Goal: Information Seeking & Learning: Learn about a topic

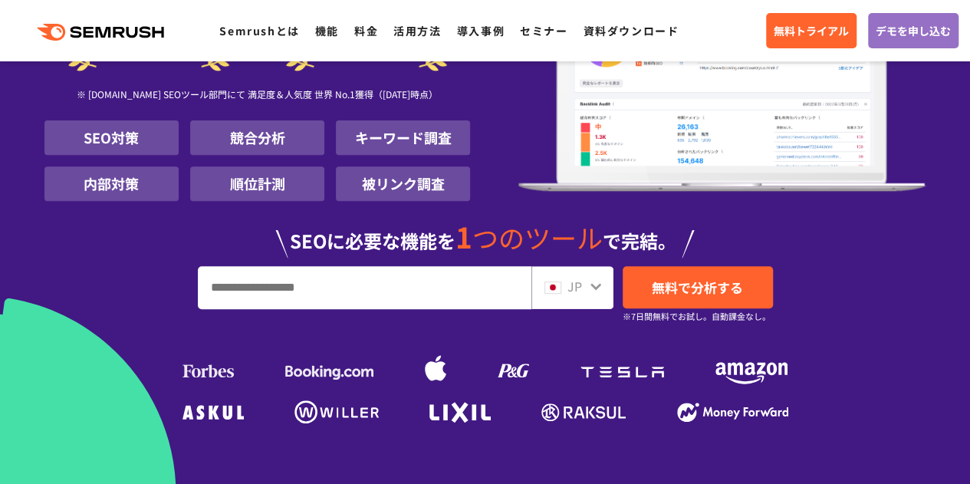
click at [587, 288] on div "JP" at bounding box center [568, 287] width 49 height 20
click at [483, 284] on input "URL、キーワードを入力してください" at bounding box center [365, 287] width 332 height 41
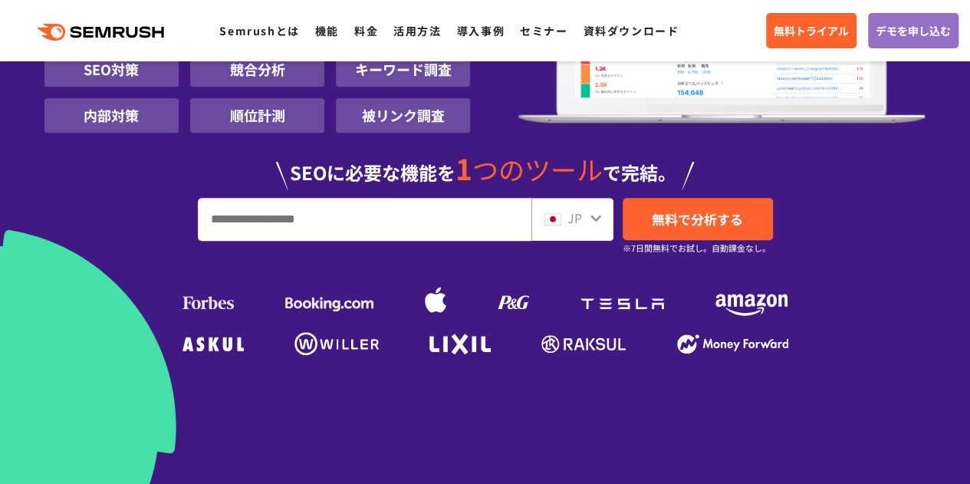
scroll to position [308, 0]
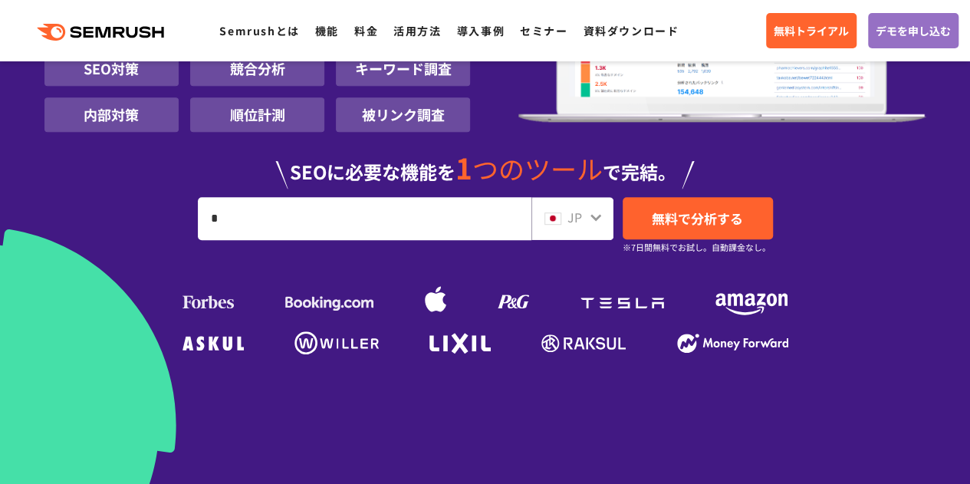
type input "*"
type input "**********"
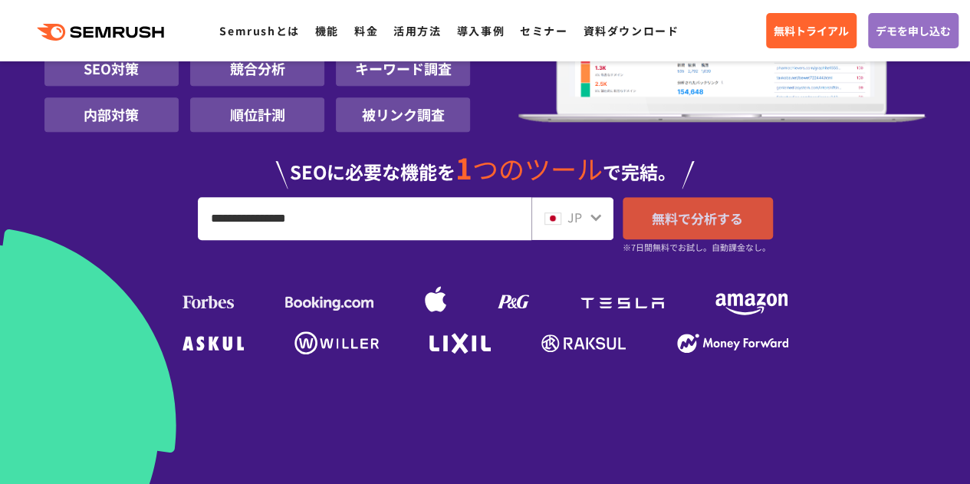
click at [701, 234] on link "無料で分析する" at bounding box center [698, 218] width 150 height 42
